Goal: Task Accomplishment & Management: Complete application form

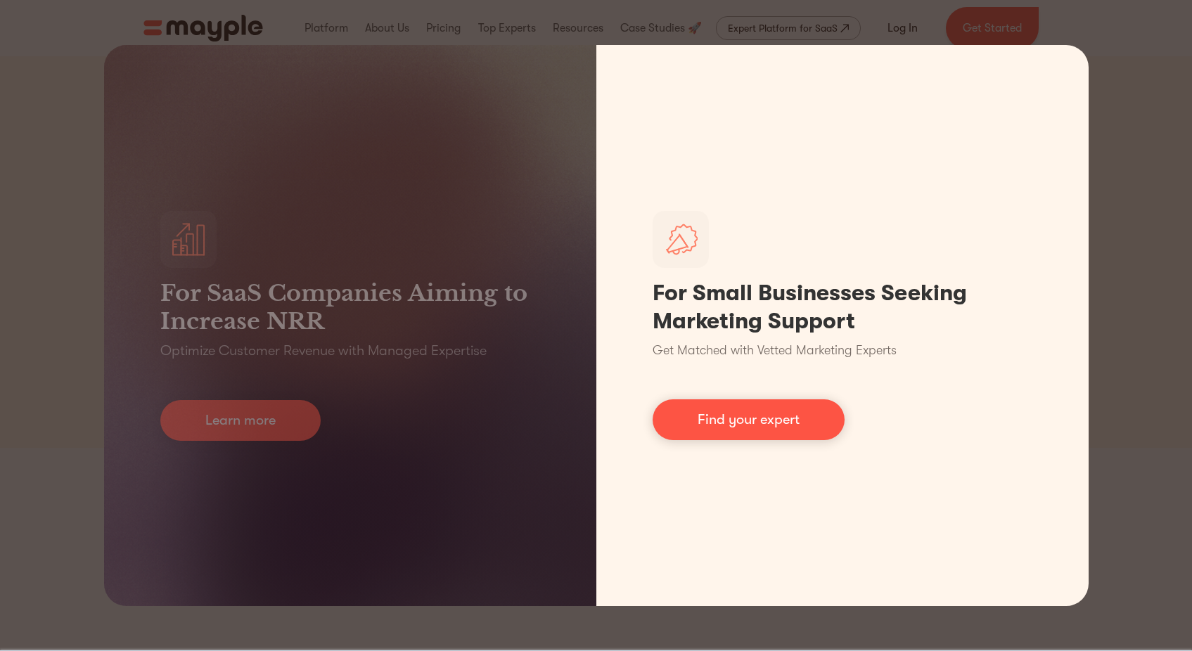
click at [1091, 93] on div "For SaaS Companies Aiming to Increase NRR Optimize Customer Revenue with Manage…" at bounding box center [596, 325] width 1192 height 651
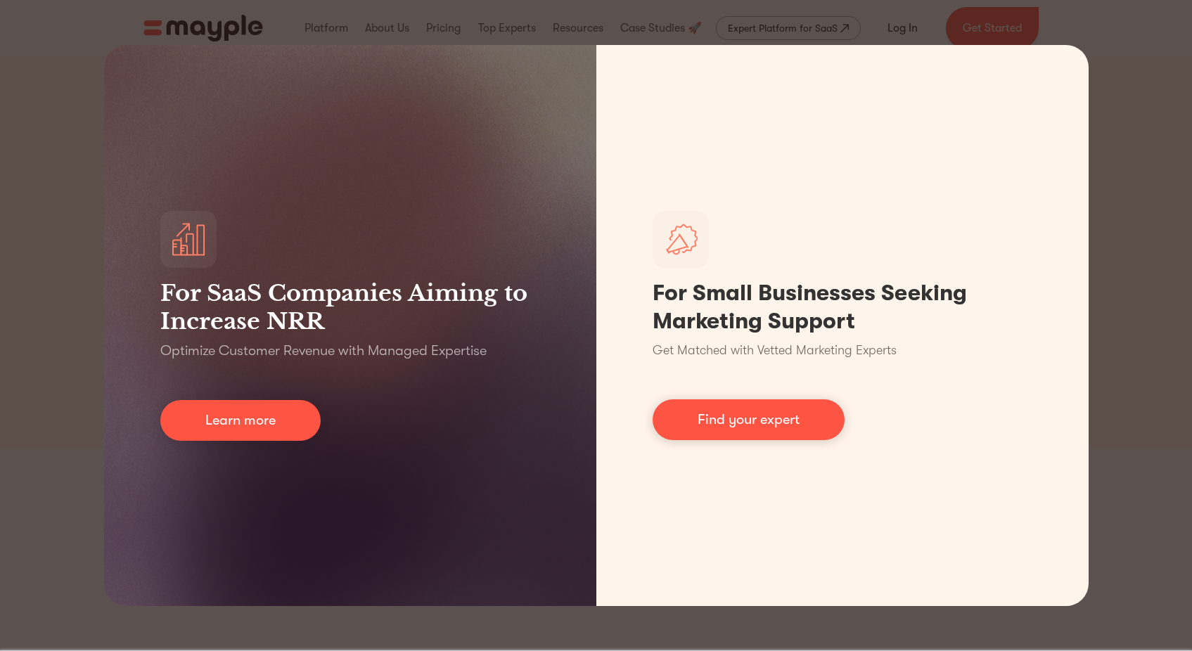
click at [1111, 92] on div "For SaaS Companies Aiming to Increase NRR Optimize Customer Revenue with Manage…" at bounding box center [596, 325] width 1192 height 651
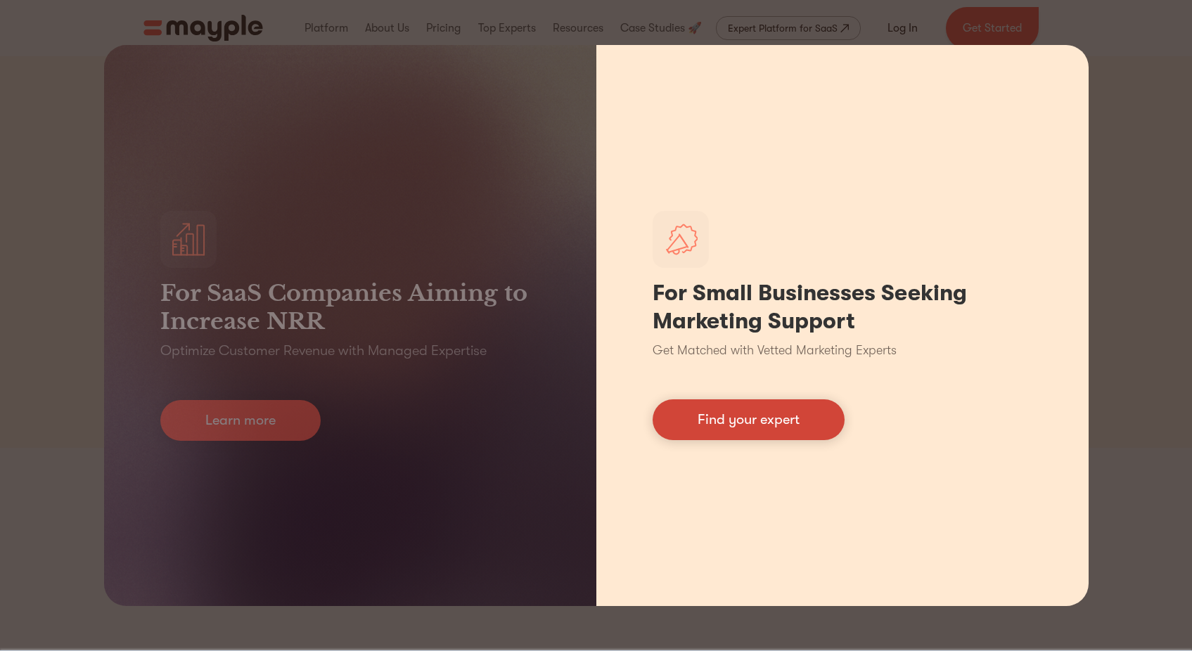
click at [742, 432] on link "Find your expert" at bounding box center [748, 419] width 192 height 41
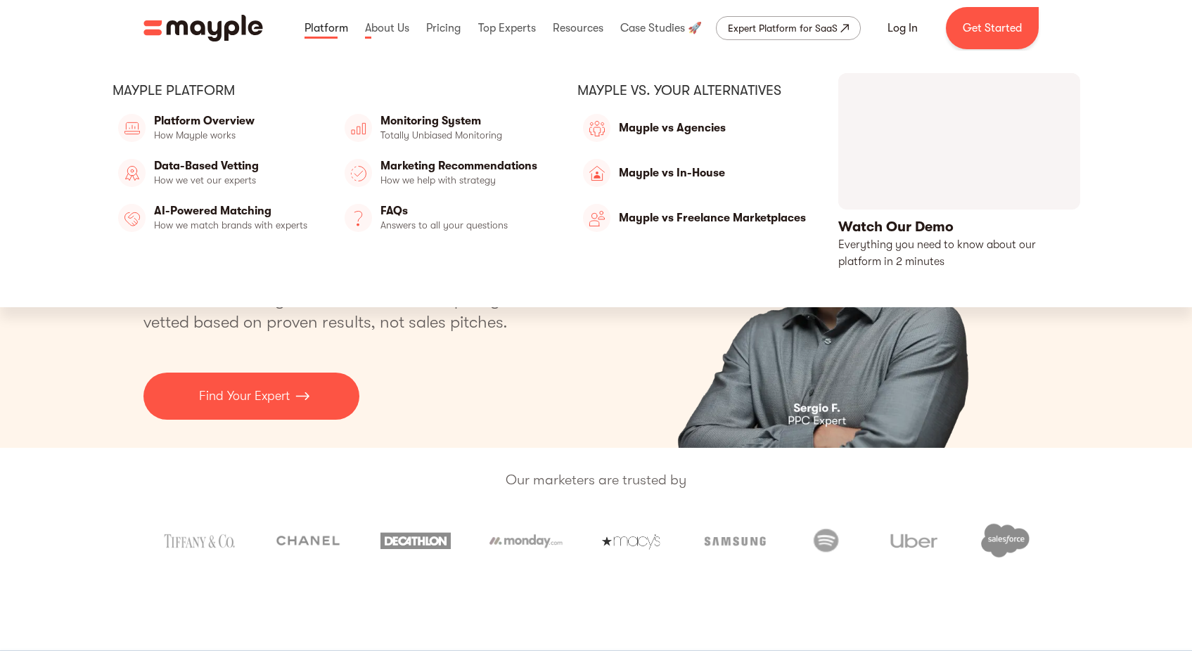
click at [332, 29] on link at bounding box center [326, 28] width 51 height 45
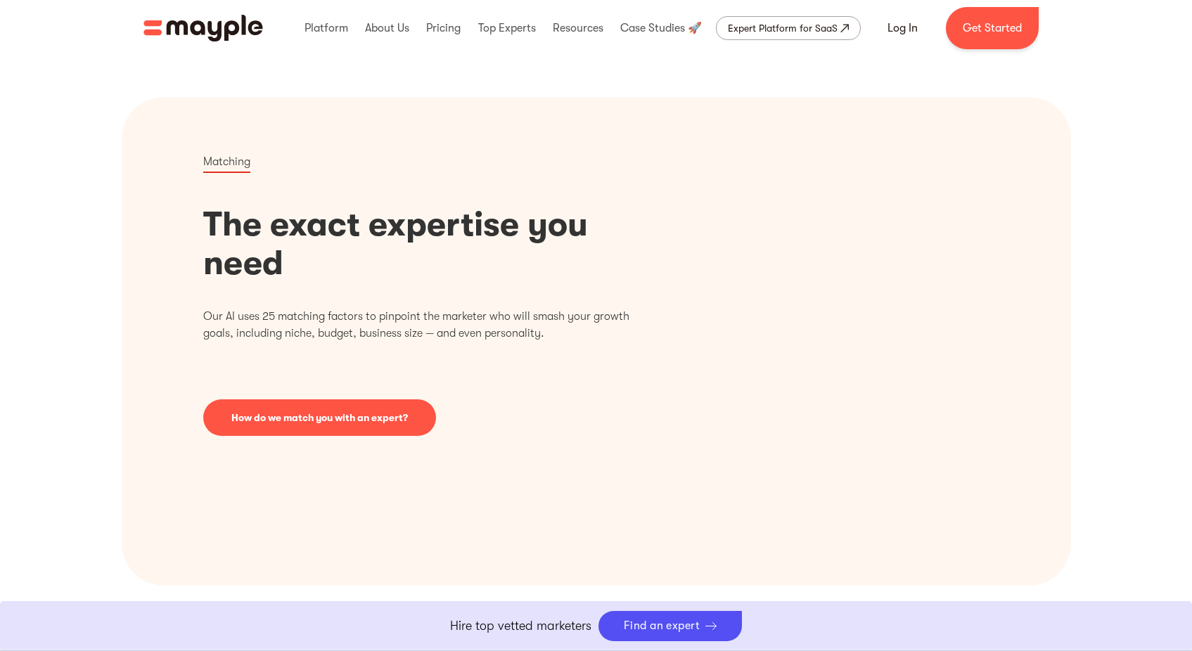
scroll to position [96, 0]
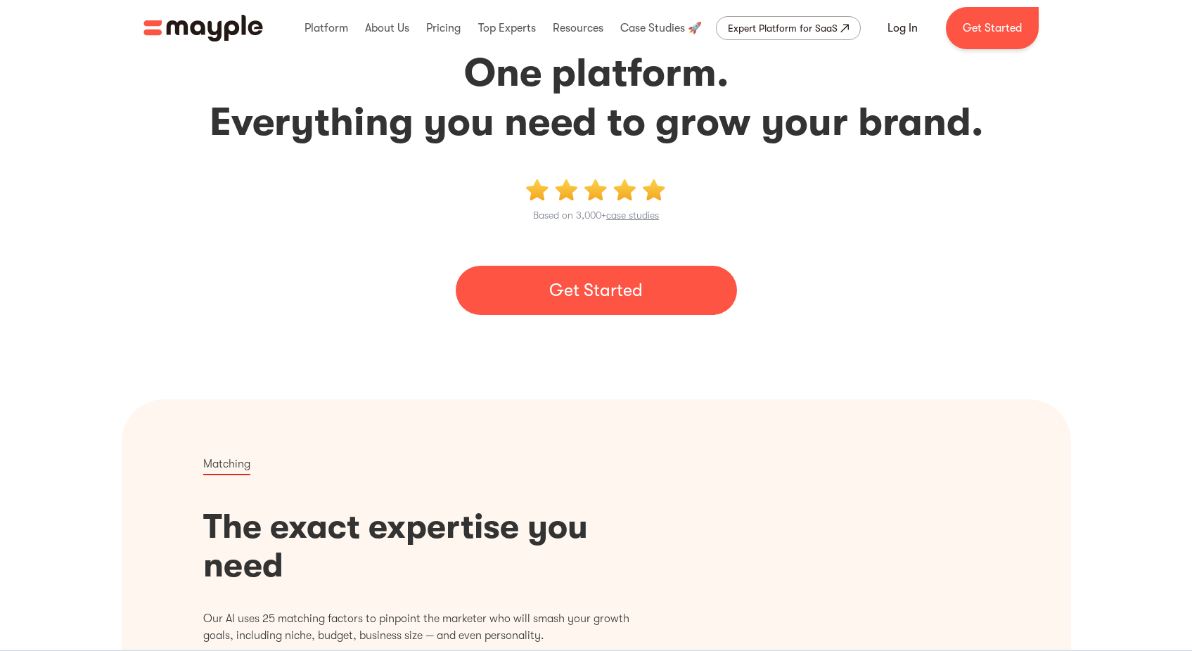
click at [576, 307] on link "Get Started" at bounding box center [596, 290] width 281 height 49
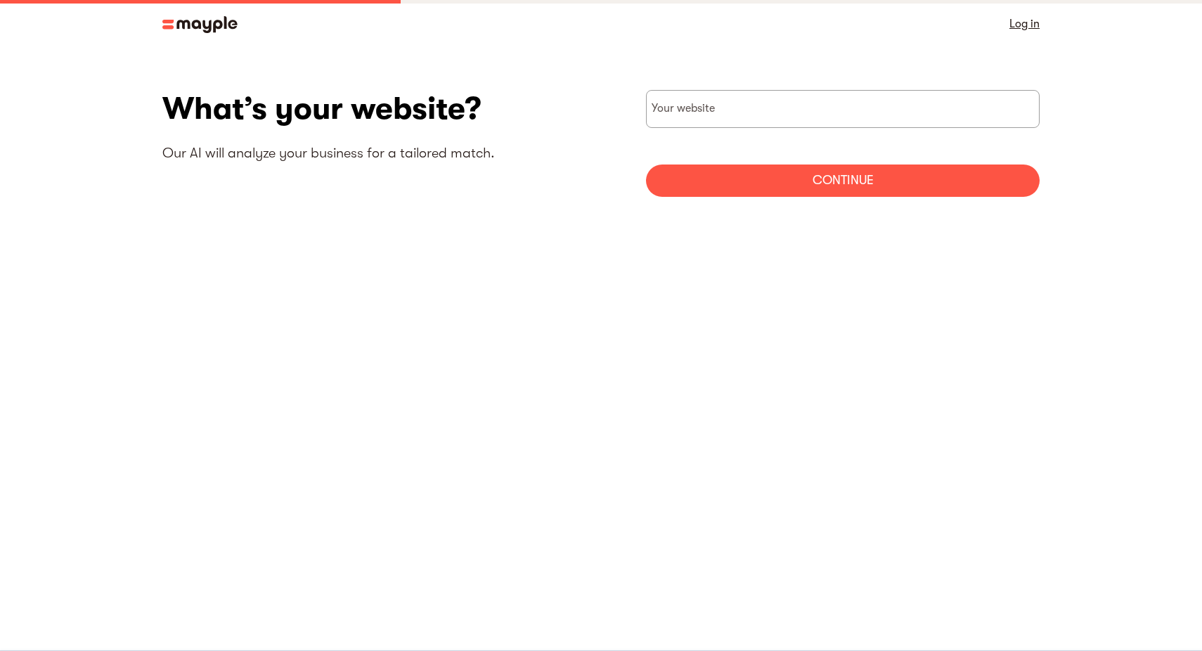
click at [204, 18] on img at bounding box center [199, 24] width 75 height 17
